Goal: Task Accomplishment & Management: Complete application form

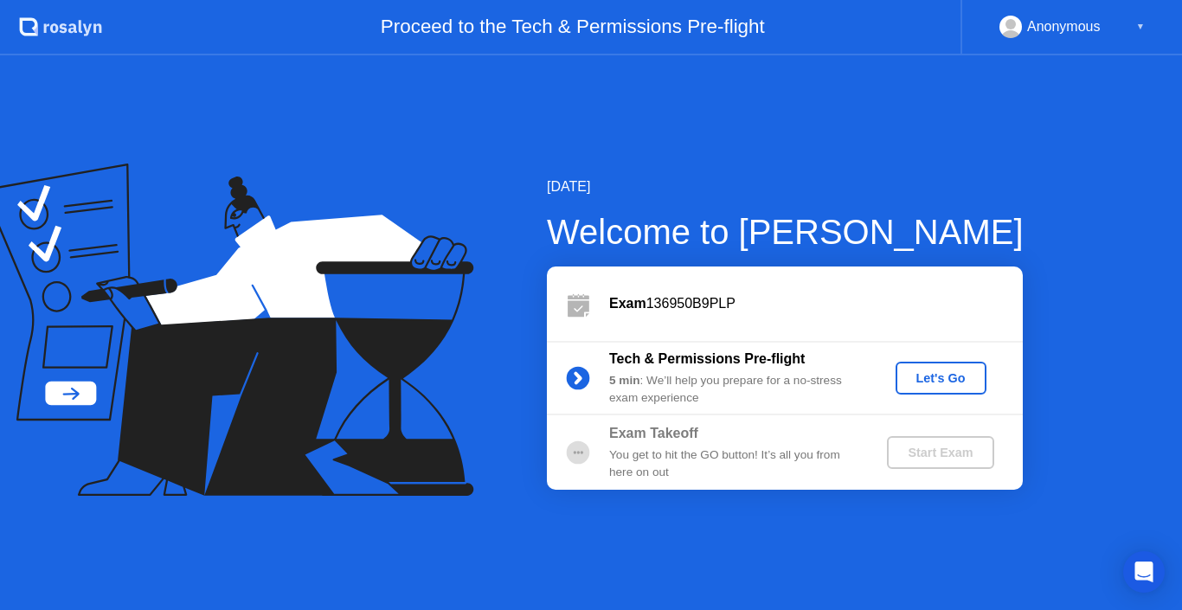
click at [950, 381] on div "Let's Go" at bounding box center [940, 378] width 77 height 14
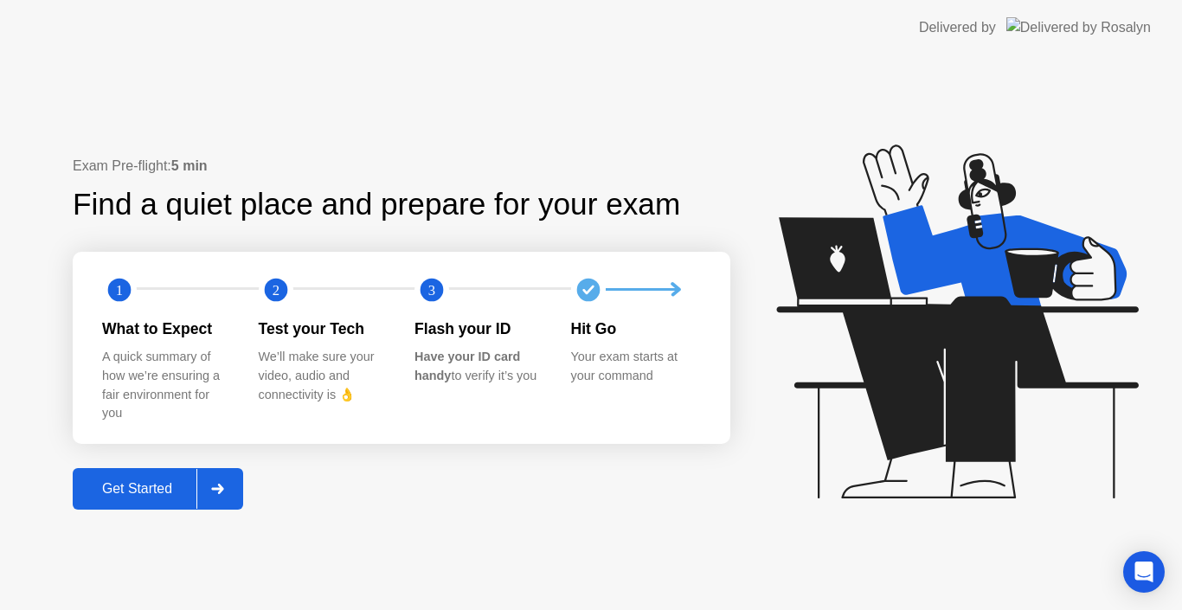
click at [144, 496] on div "Get Started" at bounding box center [137, 489] width 119 height 16
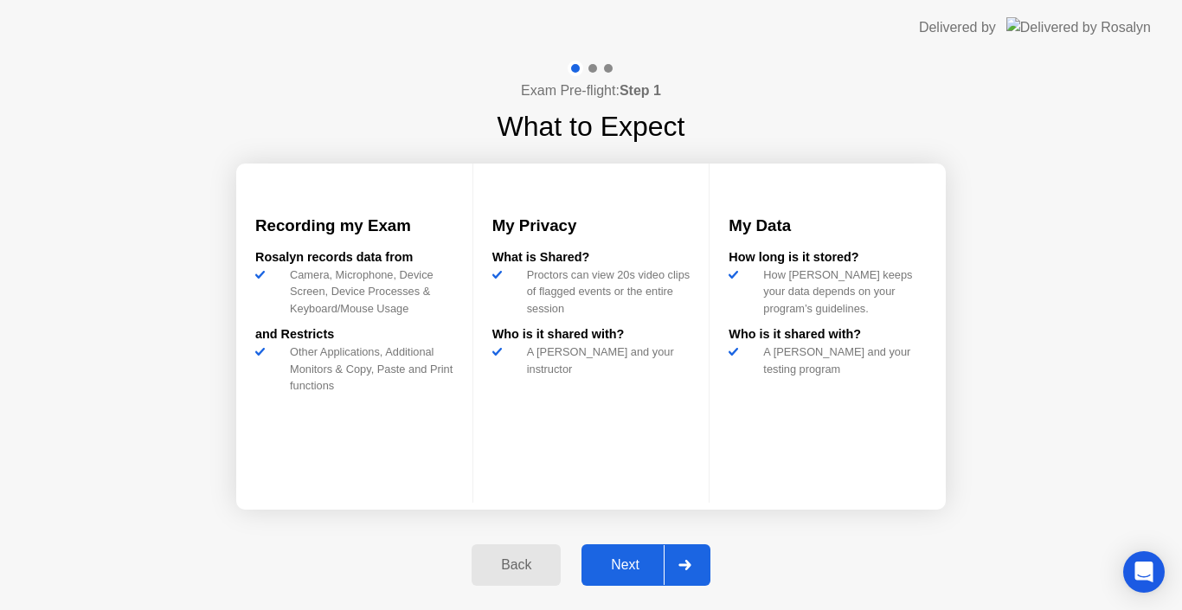
click at [639, 572] on div "Next" at bounding box center [624, 565] width 77 height 16
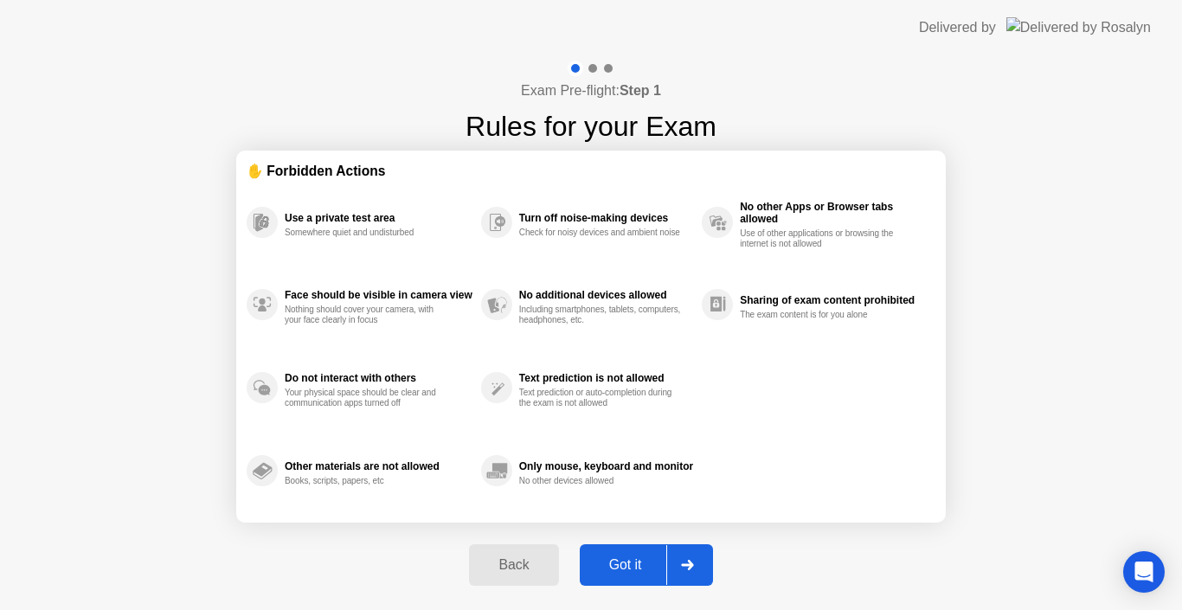
click at [640, 564] on div "Got it" at bounding box center [625, 565] width 81 height 16
select select "Available cameras"
select select "Available speakers"
select select "Available microphones"
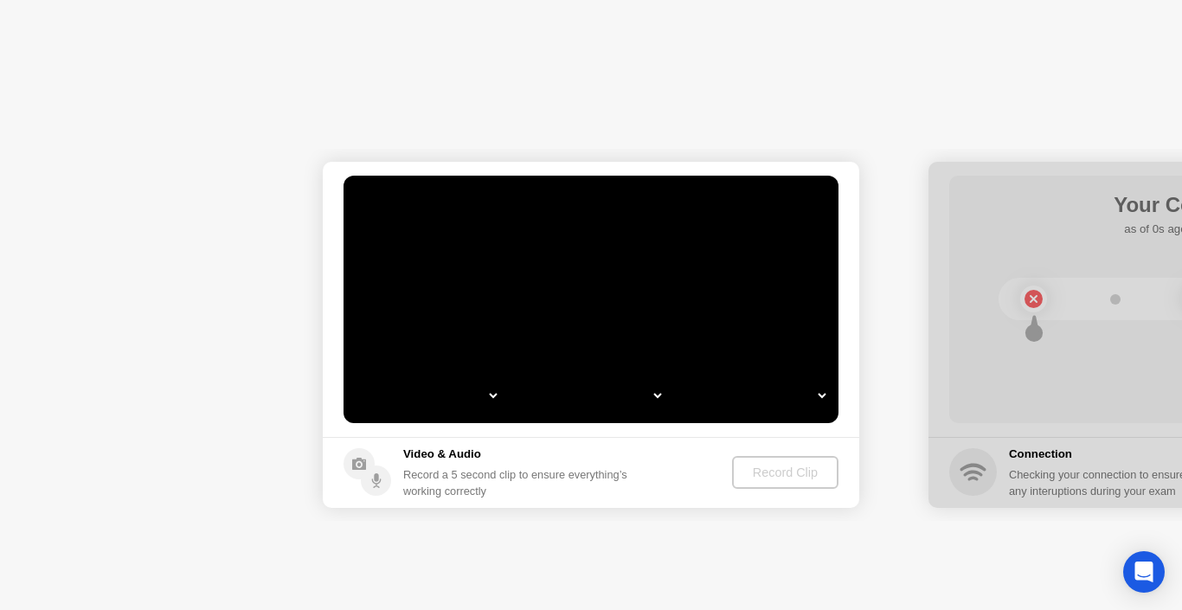
select select "**********"
select select "*******"
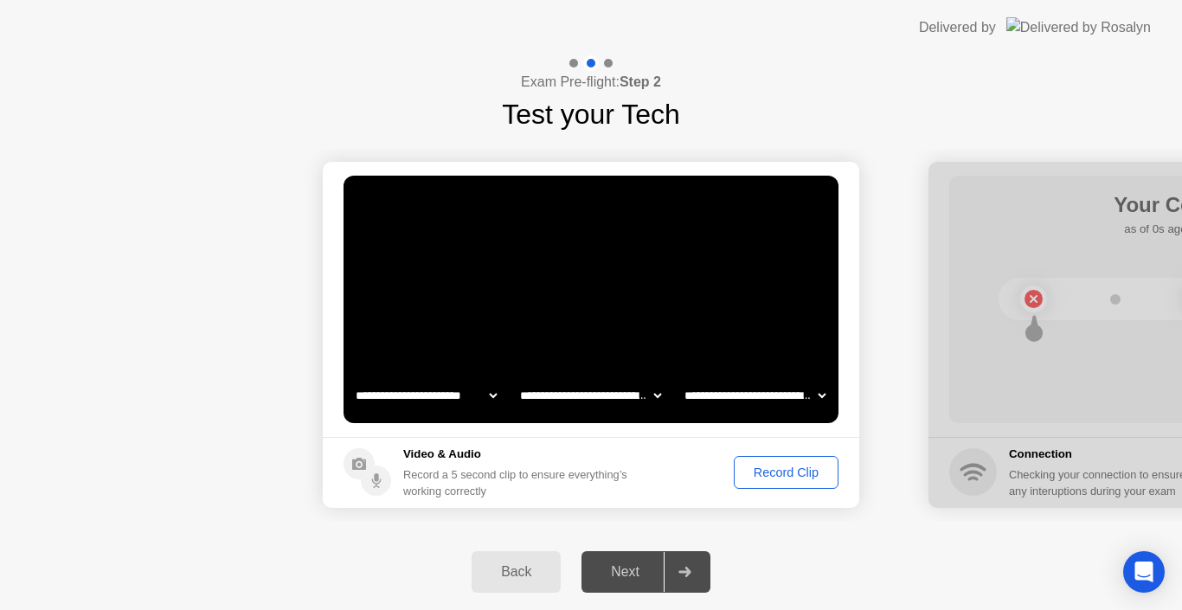
click at [783, 471] on div "Record Clip" at bounding box center [786, 472] width 93 height 14
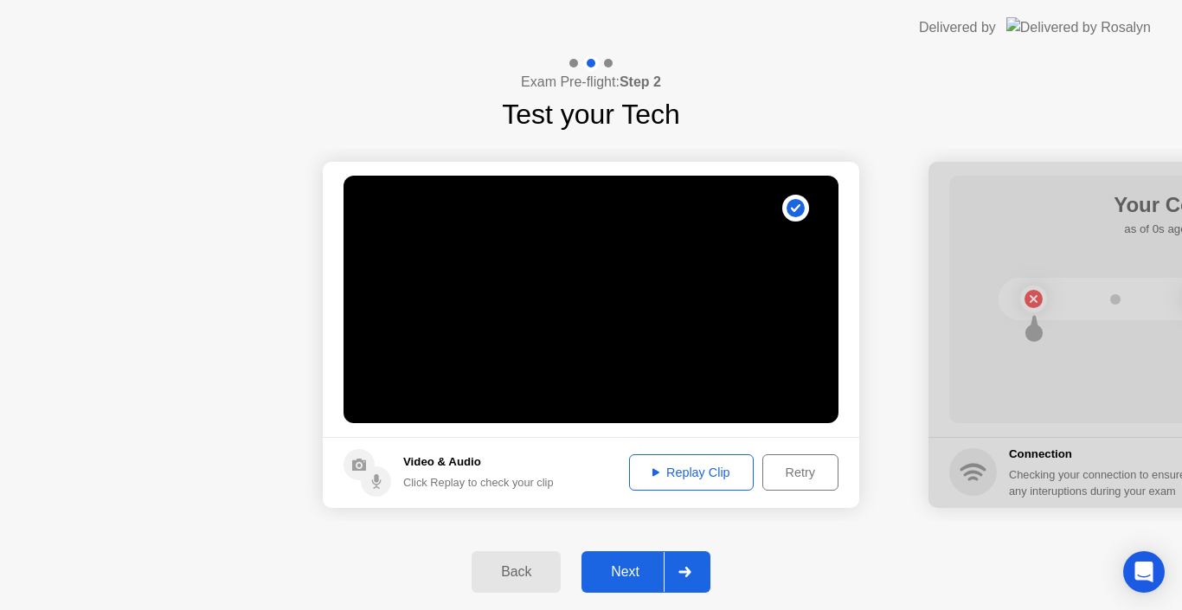
click at [713, 465] on div "Replay Clip" at bounding box center [691, 472] width 112 height 14
click at [648, 578] on div "Next" at bounding box center [624, 572] width 77 height 16
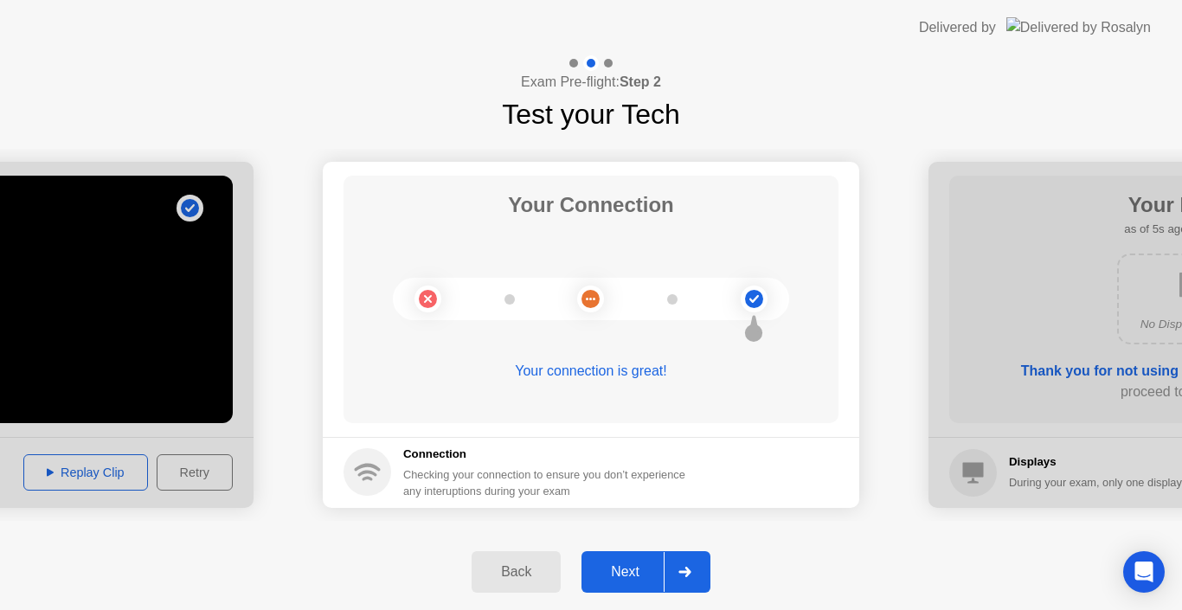
click at [639, 585] on button "Next" at bounding box center [645, 572] width 129 height 42
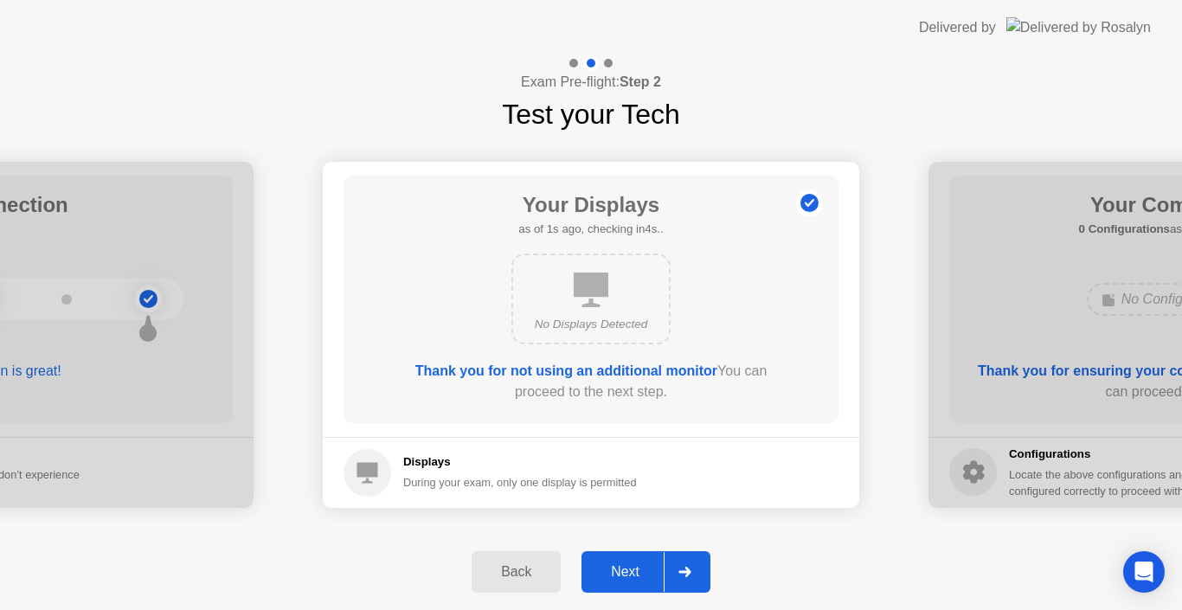
click at [638, 580] on div "Next" at bounding box center [624, 572] width 77 height 16
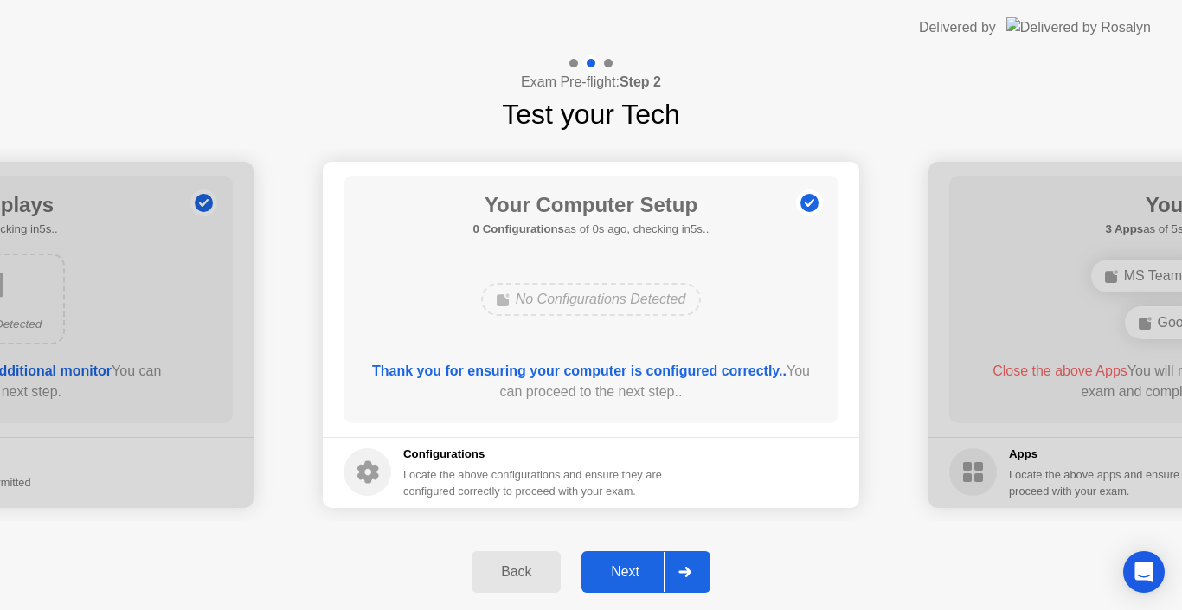
click at [638, 580] on div "Next" at bounding box center [624, 572] width 77 height 16
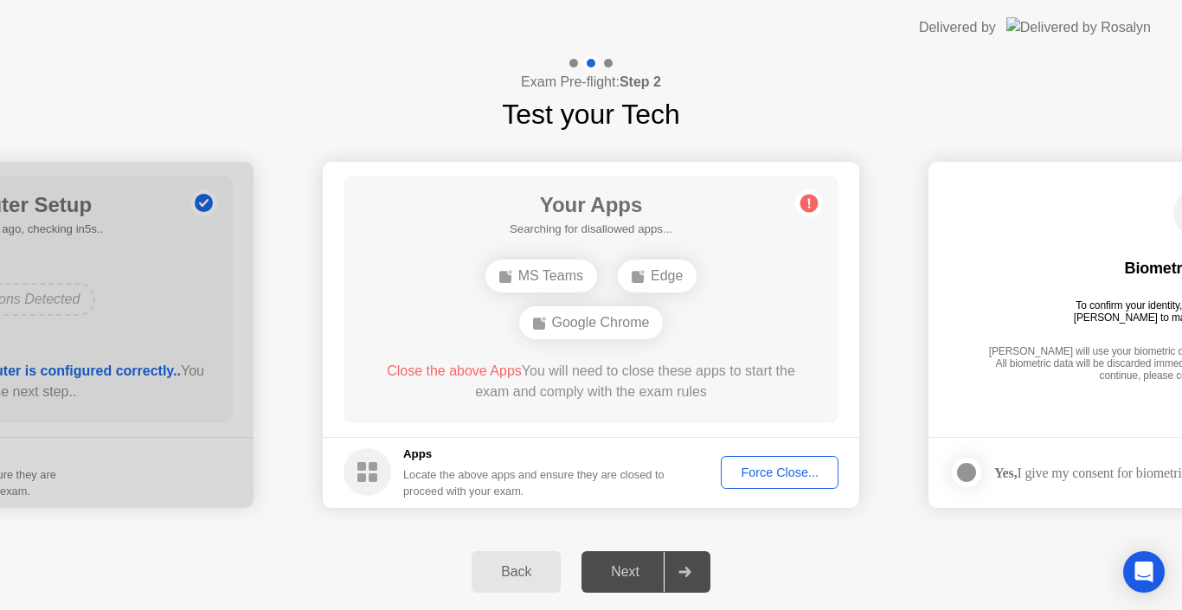
click at [780, 478] on div "Force Close..." at bounding box center [780, 472] width 106 height 14
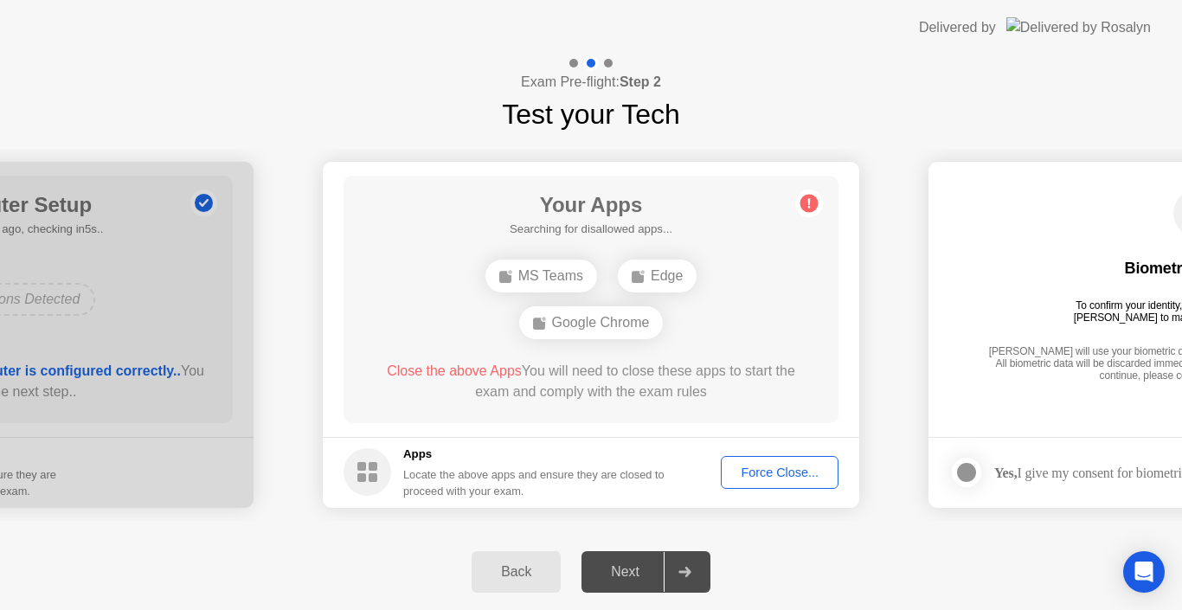
click at [766, 477] on div "Force Close..." at bounding box center [780, 472] width 106 height 14
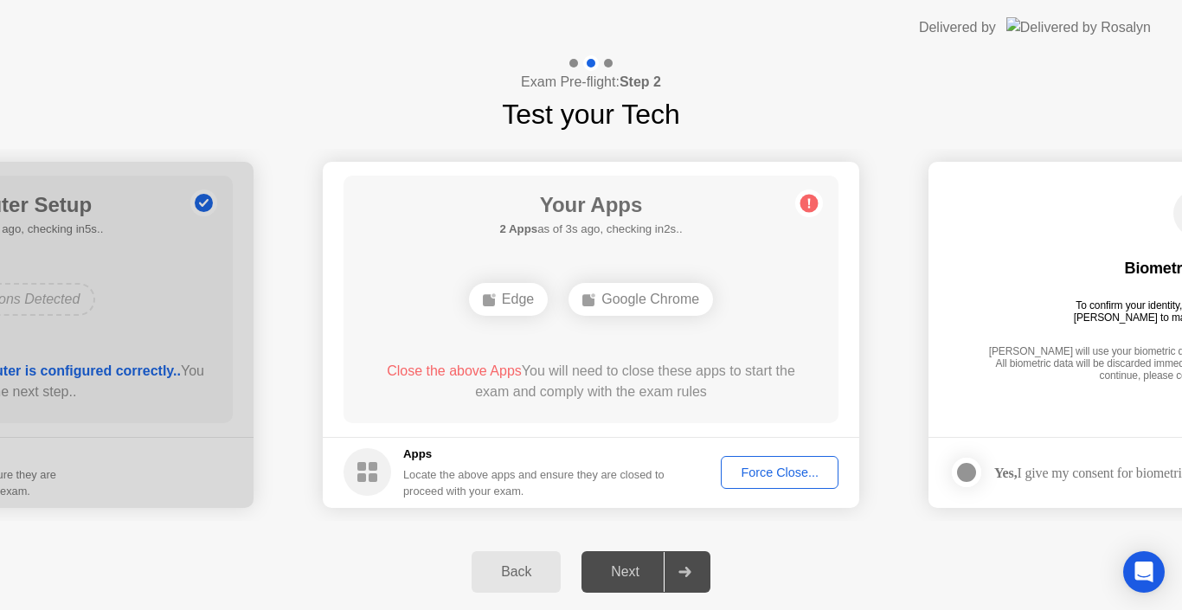
click at [770, 474] on div "Force Close..." at bounding box center [780, 472] width 106 height 14
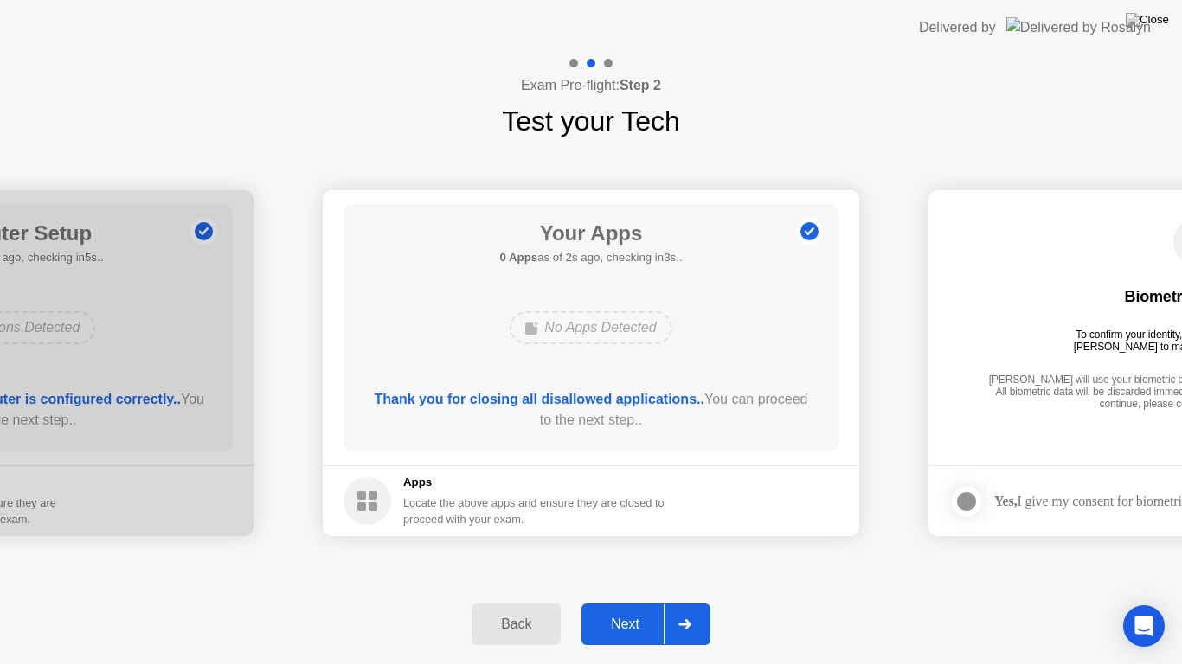
click at [645, 609] on div "Next" at bounding box center [624, 625] width 77 height 16
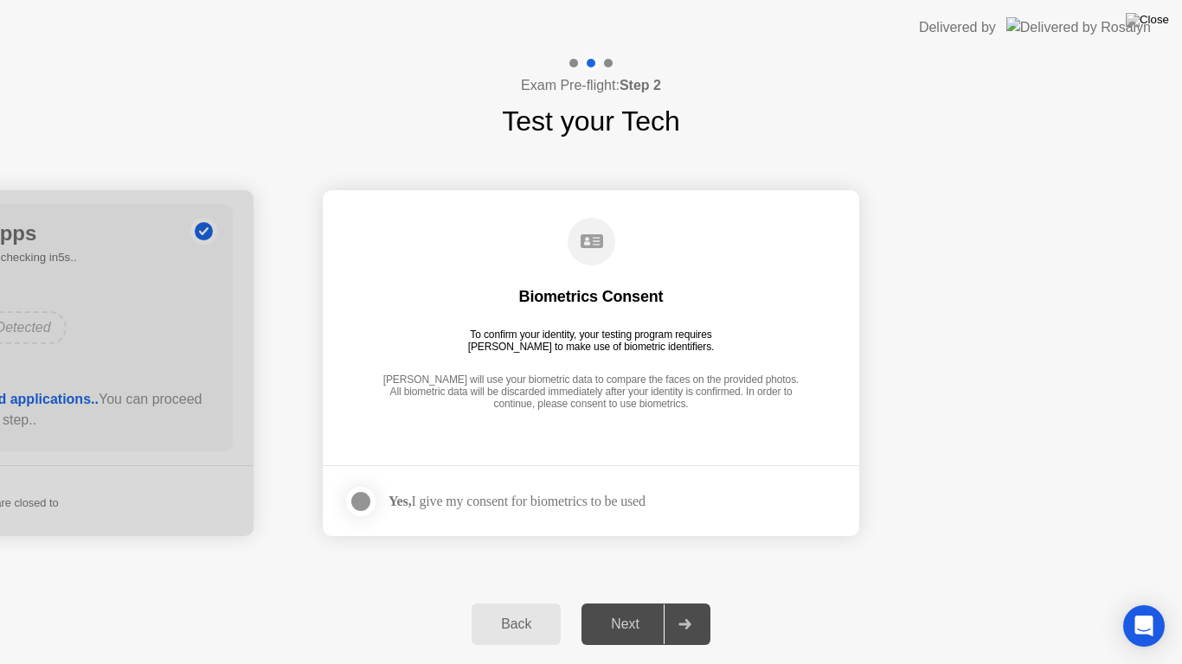
click at [366, 502] on div at bounding box center [360, 501] width 21 height 21
click at [635, 609] on div "Next" at bounding box center [624, 625] width 77 height 16
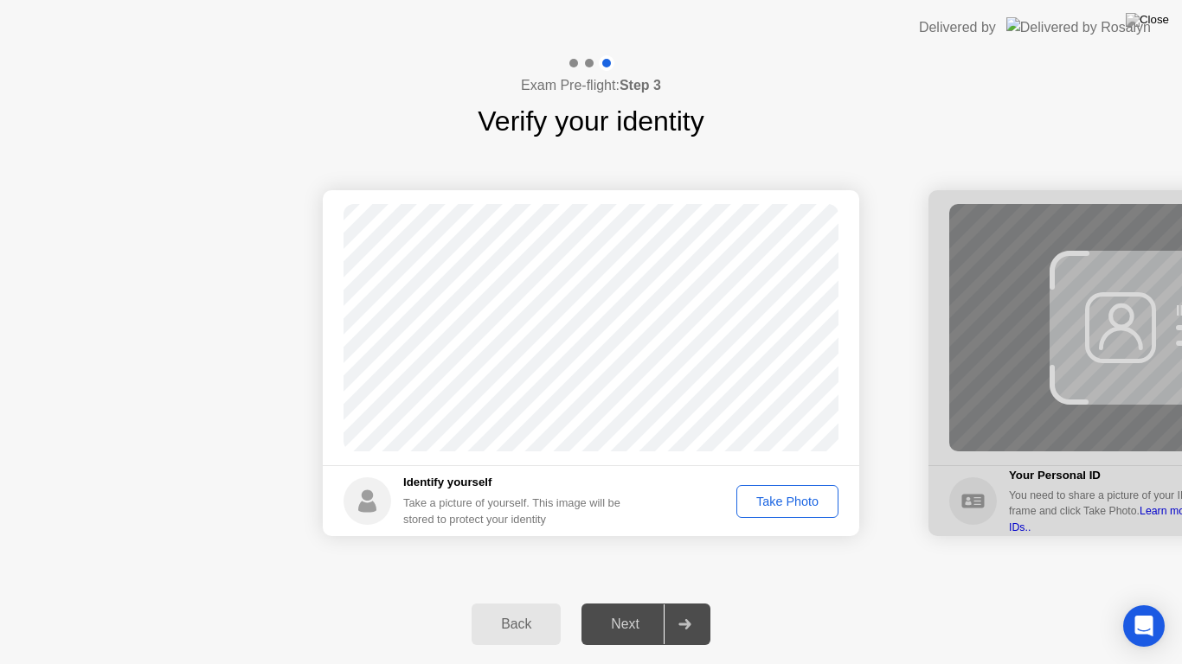
click at [797, 508] on div "Take Photo" at bounding box center [787, 502] width 90 height 14
click at [642, 609] on div "Next" at bounding box center [624, 625] width 77 height 16
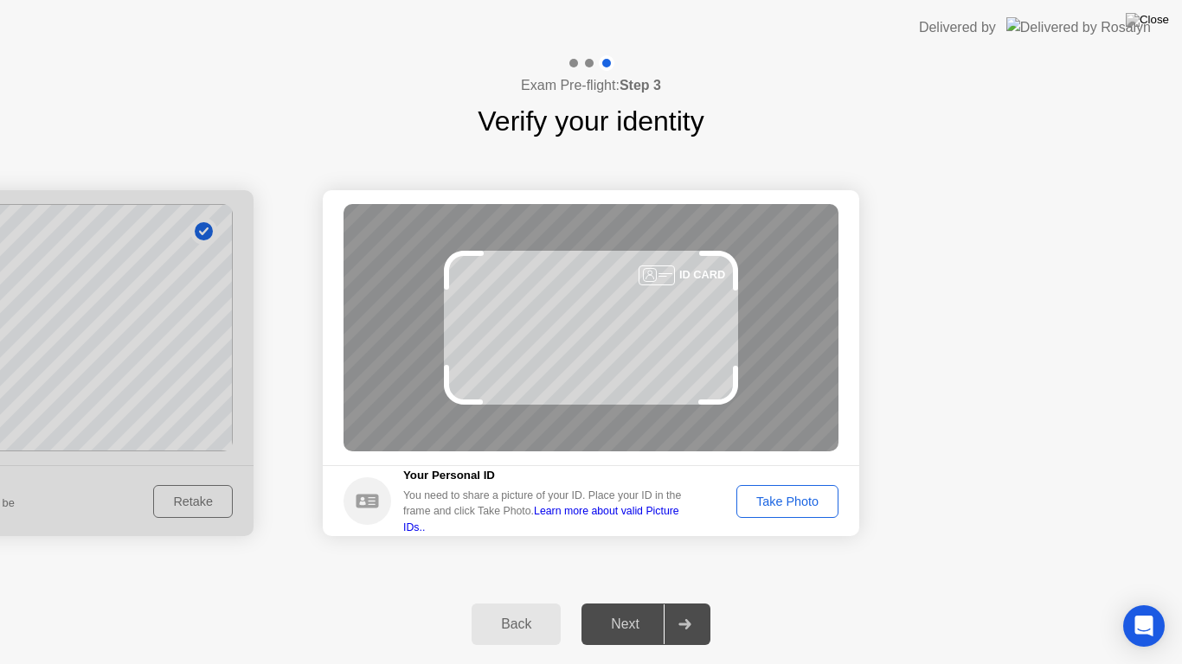
click at [796, 503] on div "Take Photo" at bounding box center [787, 502] width 90 height 14
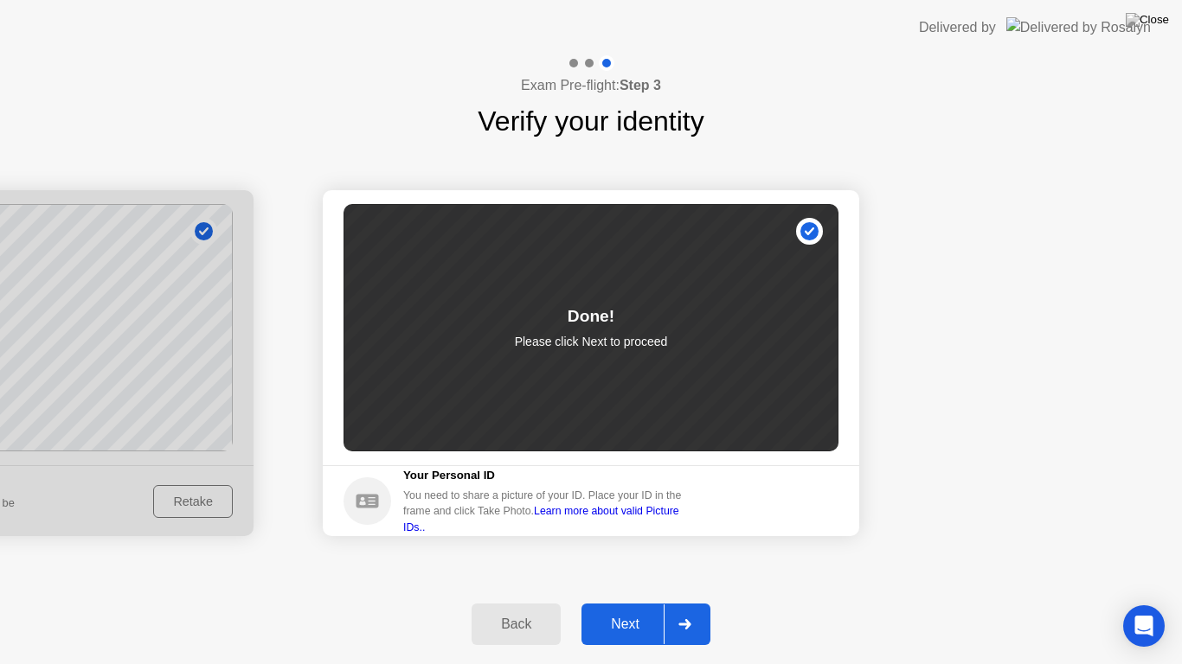
click at [648, 609] on div "Next" at bounding box center [624, 625] width 77 height 16
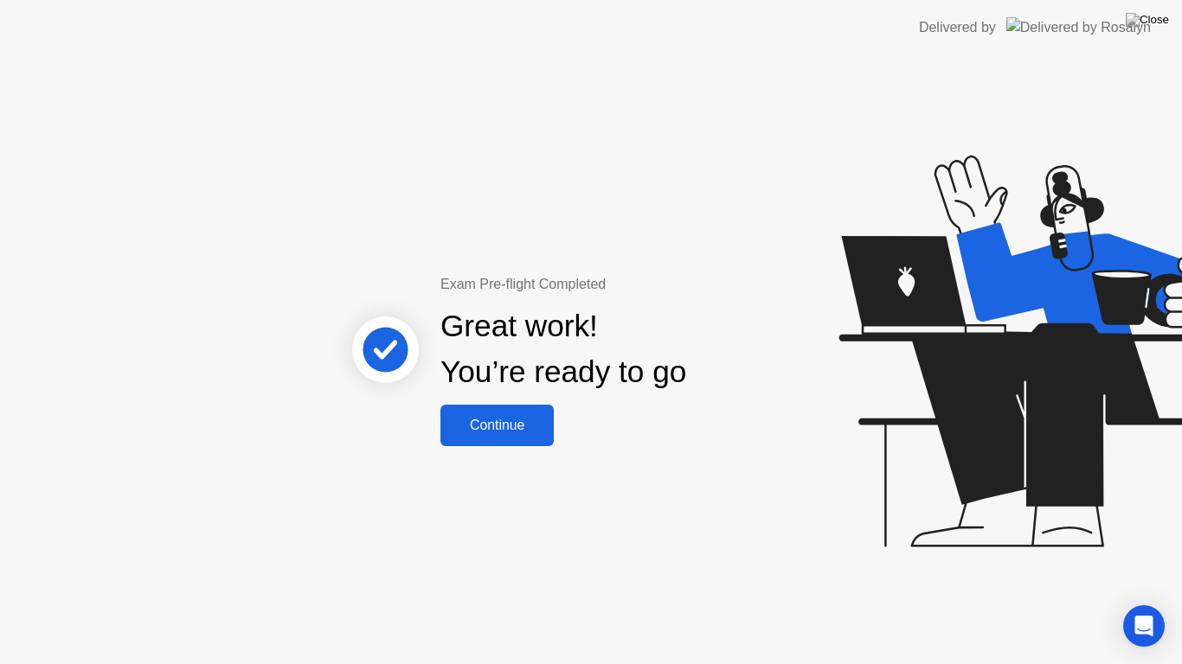
click at [529, 439] on button "Continue" at bounding box center [496, 426] width 113 height 42
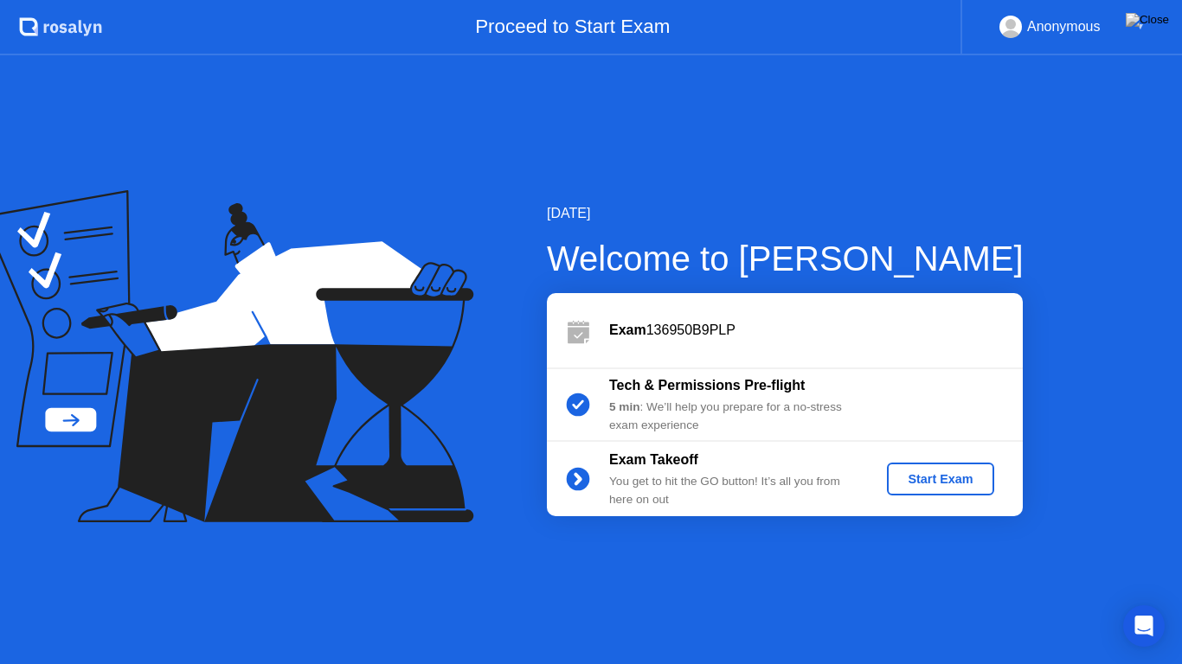
click at [932, 486] on div "Start Exam" at bounding box center [940, 479] width 93 height 14
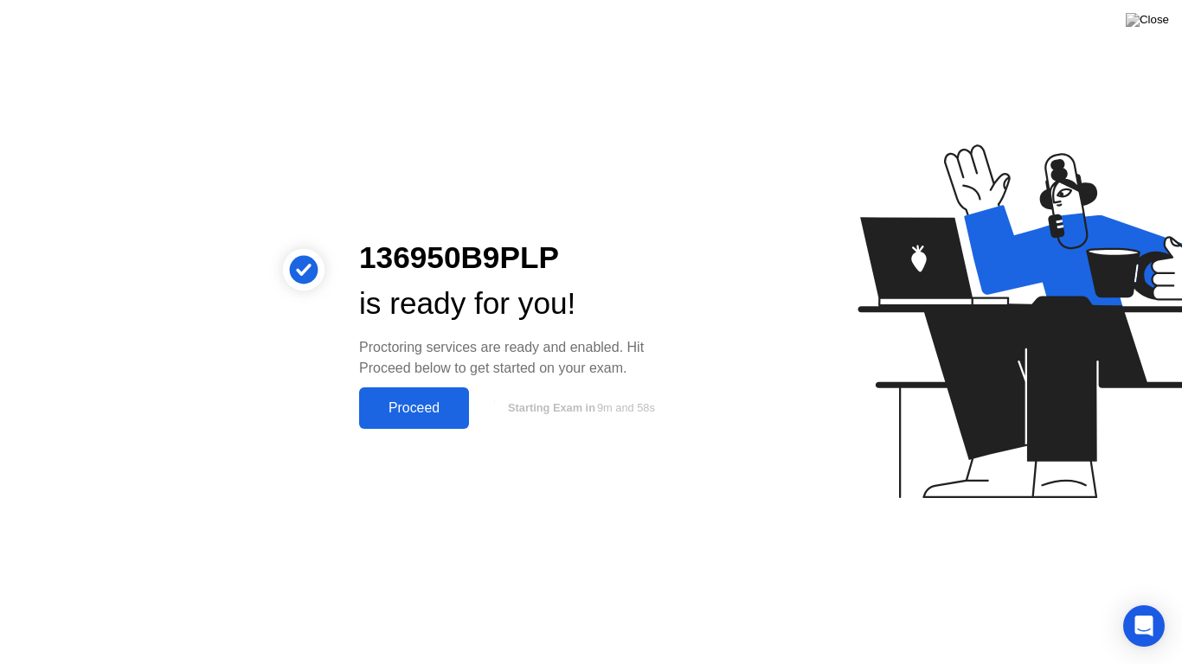
click at [417, 416] on div "Proceed" at bounding box center [413, 408] width 99 height 16
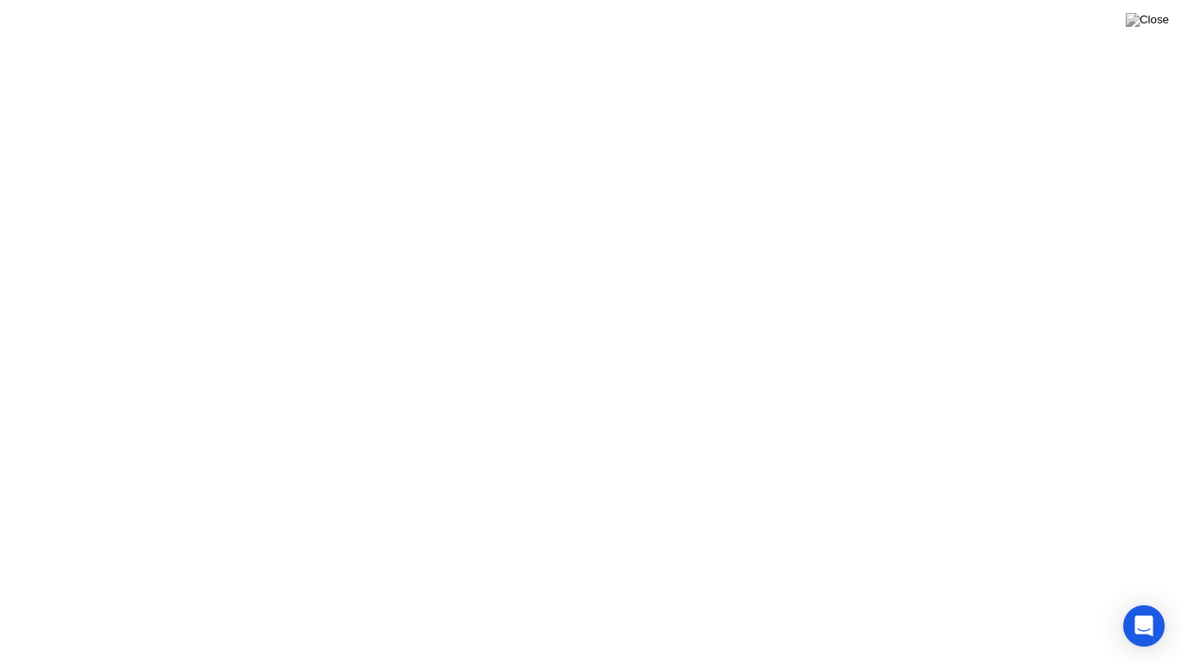
click icon
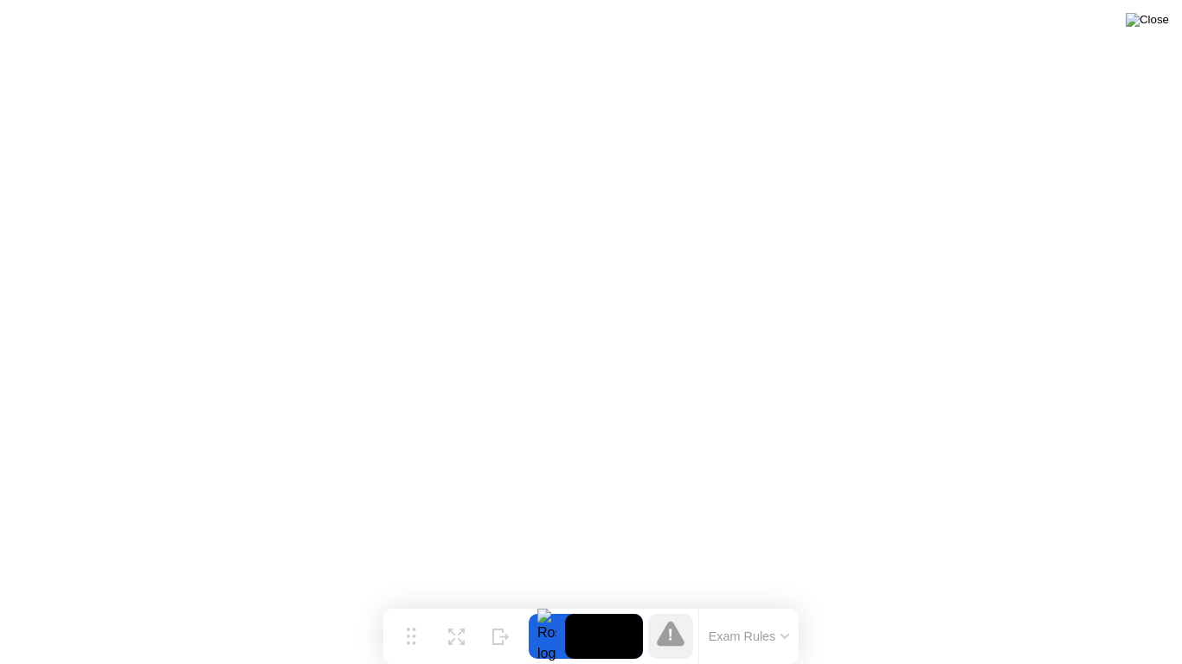
click at [1159, 20] on img at bounding box center [1146, 20] width 43 height 14
